Goal: Navigation & Orientation: Find specific page/section

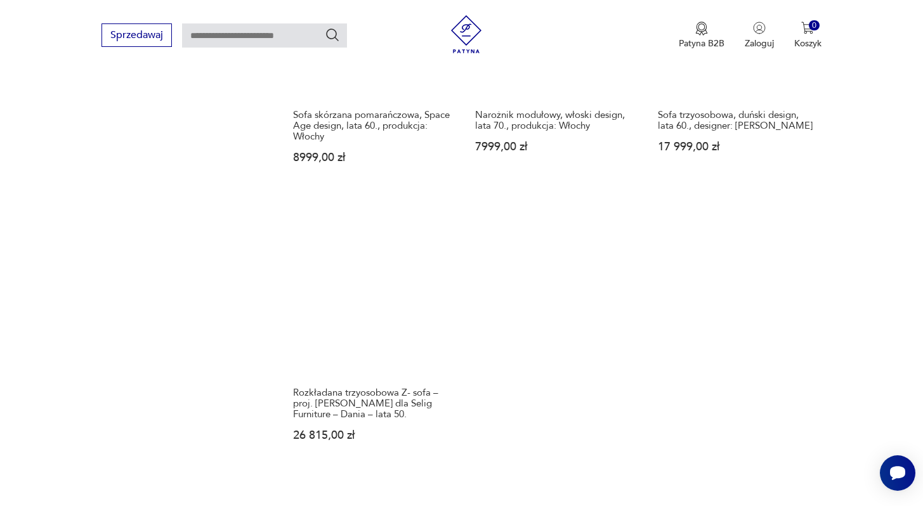
scroll to position [1829, 0]
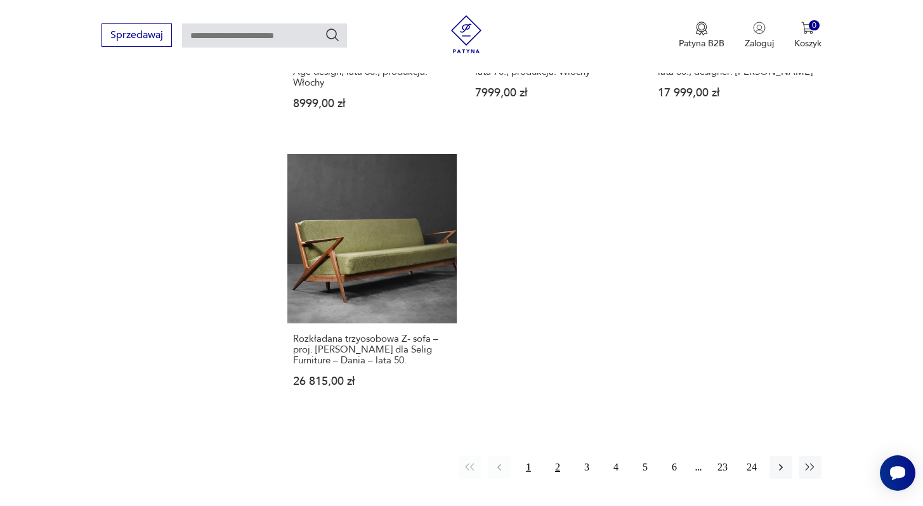
click at [558, 456] on button "2" at bounding box center [557, 467] width 23 height 23
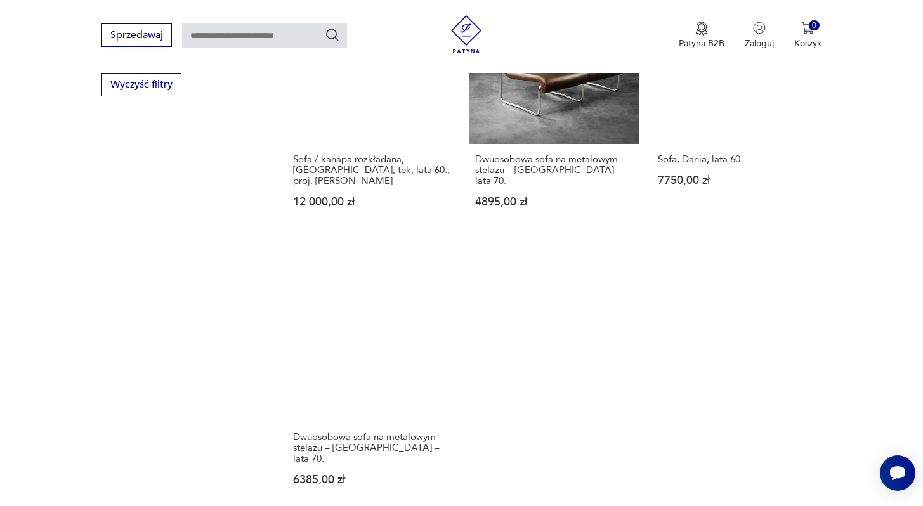
scroll to position [1817, 0]
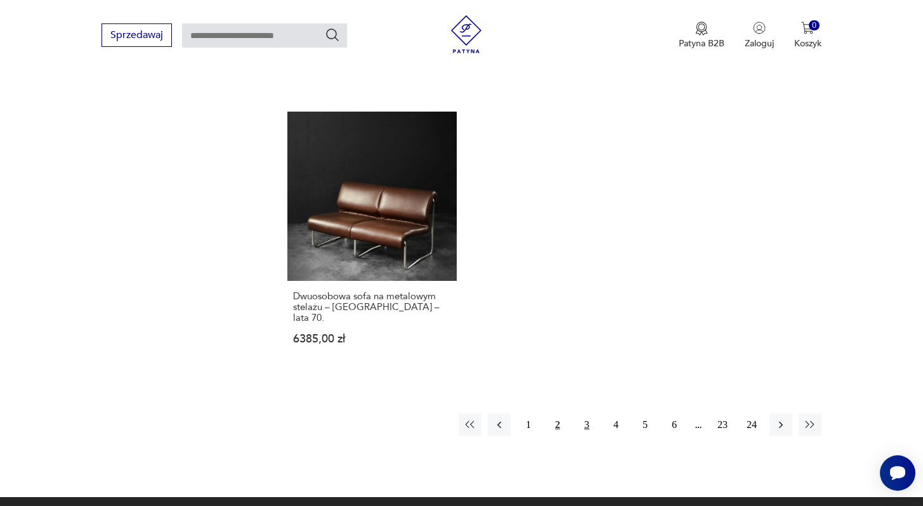
click at [585, 414] on button "3" at bounding box center [586, 425] width 23 height 23
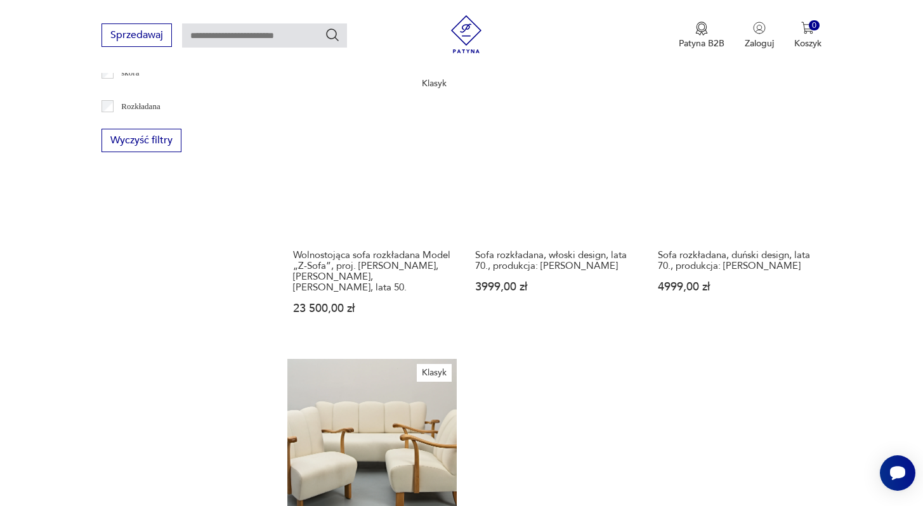
scroll to position [1839, 0]
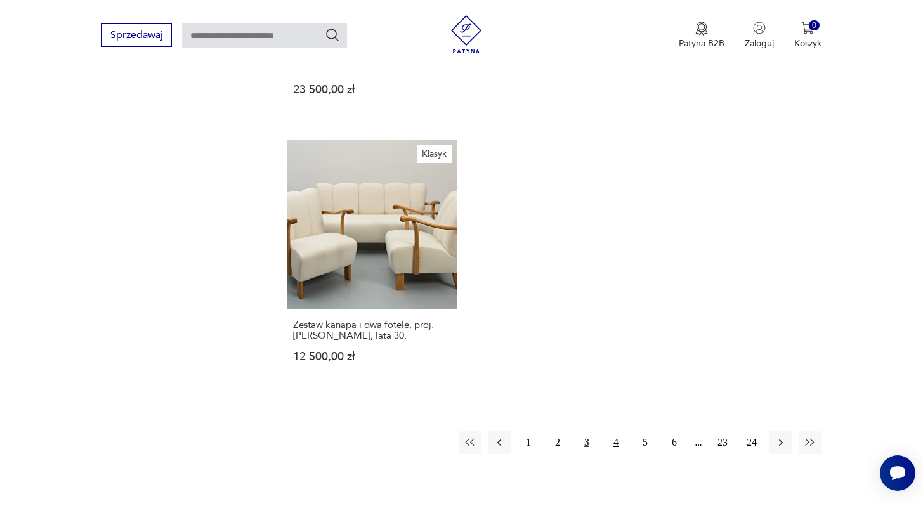
click at [617, 431] on button "4" at bounding box center [615, 442] width 23 height 23
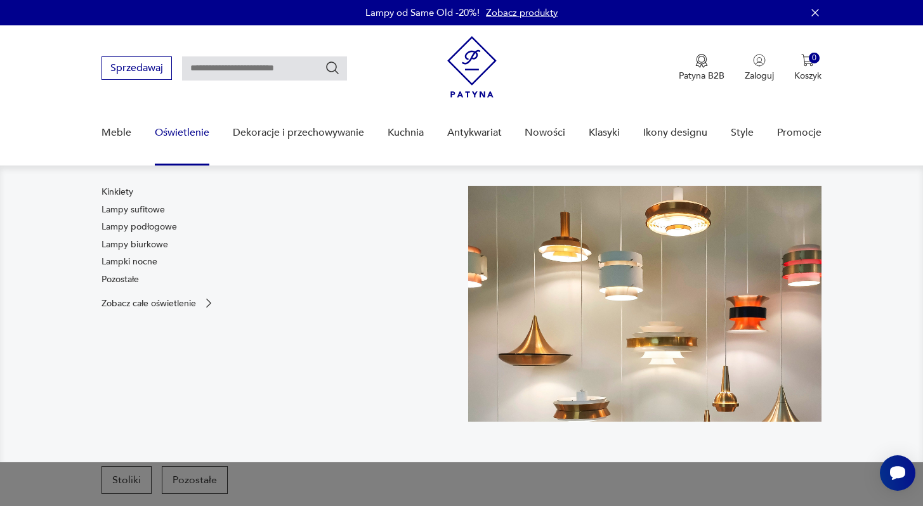
click at [114, 202] on div "Kinkiety Lampy sufitowe Lampy podłogowe Lampy biurkowe Lampki nocne Pozostałe" at bounding box center [138, 238] width 75 height 105
click at [117, 208] on link "Lampy sufitowe" at bounding box center [132, 210] width 63 height 13
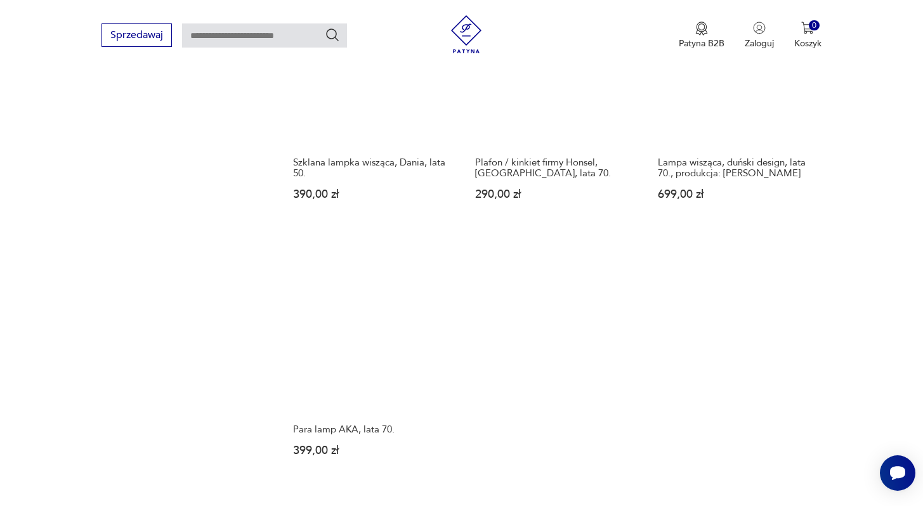
scroll to position [1763, 0]
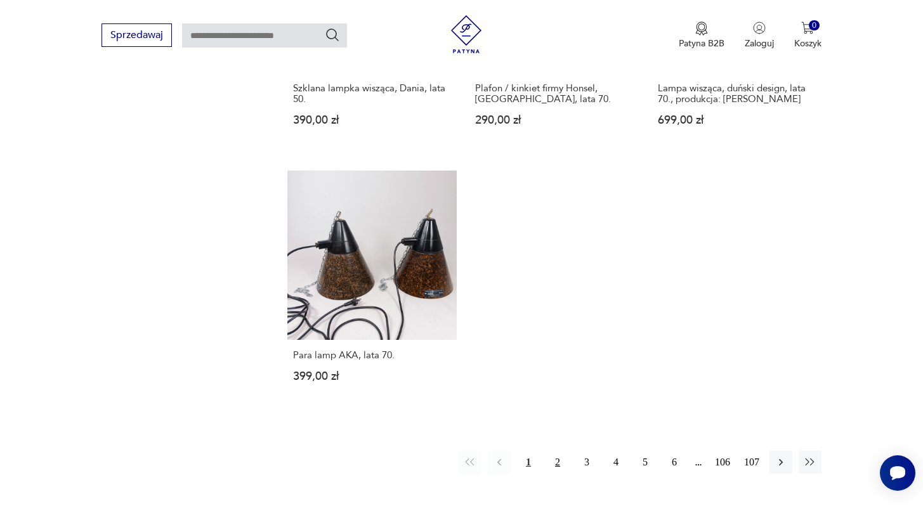
click at [564, 451] on button "2" at bounding box center [557, 462] width 23 height 23
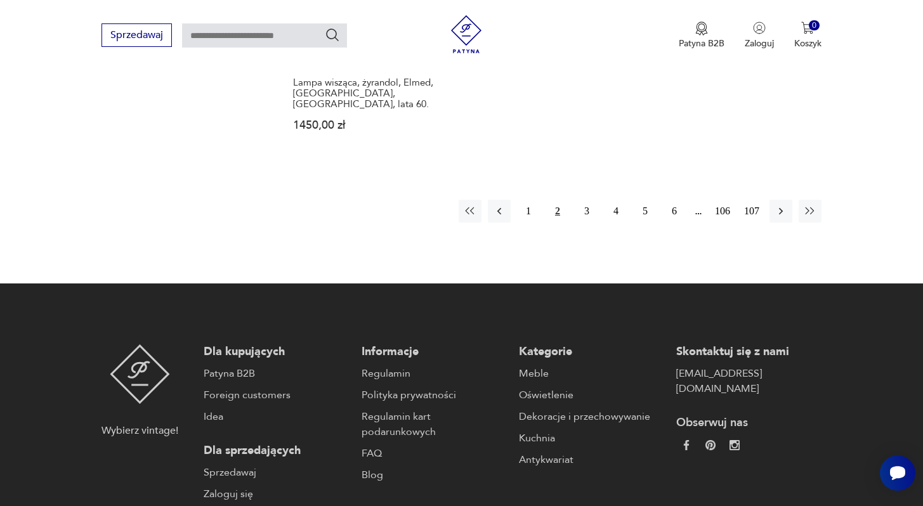
scroll to position [2006, 0]
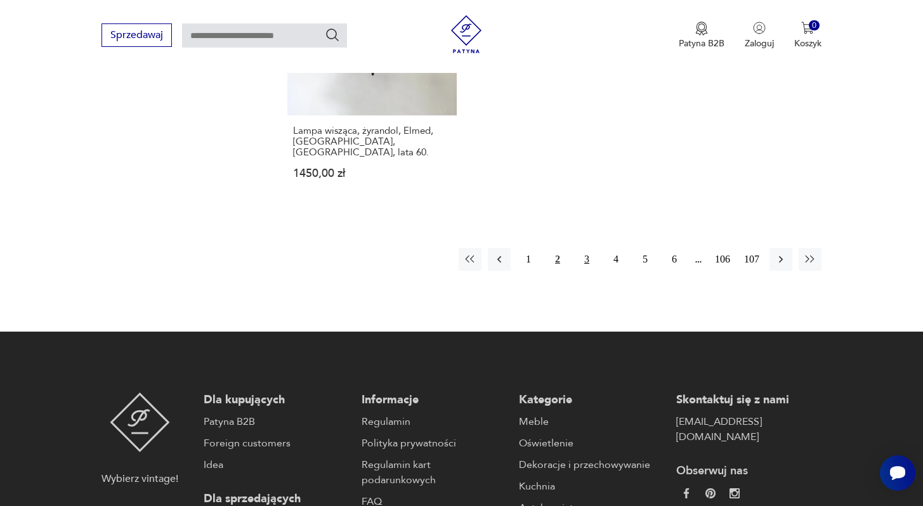
click at [584, 248] on button "3" at bounding box center [586, 259] width 23 height 23
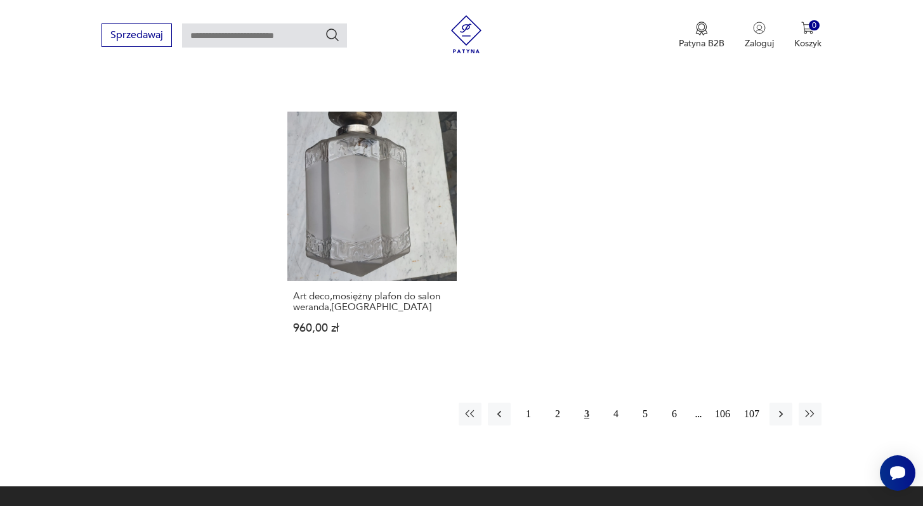
scroll to position [1811, 0]
